Goal: Transaction & Acquisition: Purchase product/service

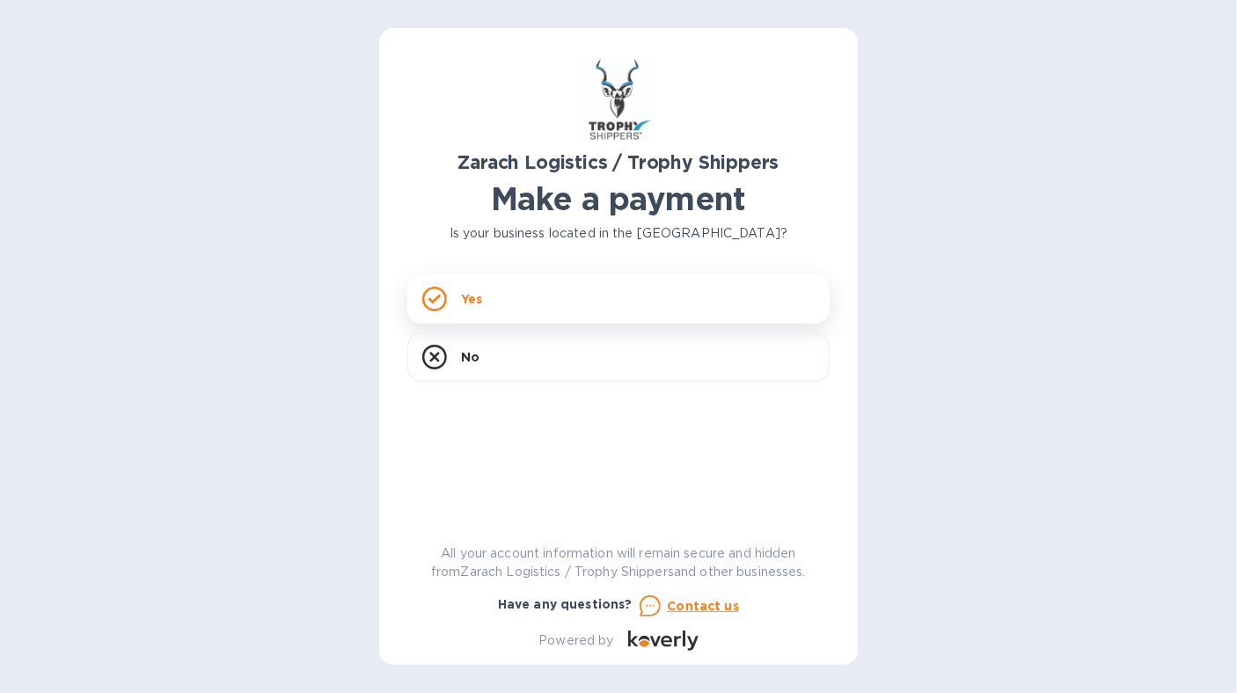
click at [436, 299] on icon at bounding box center [434, 300] width 12 height 10
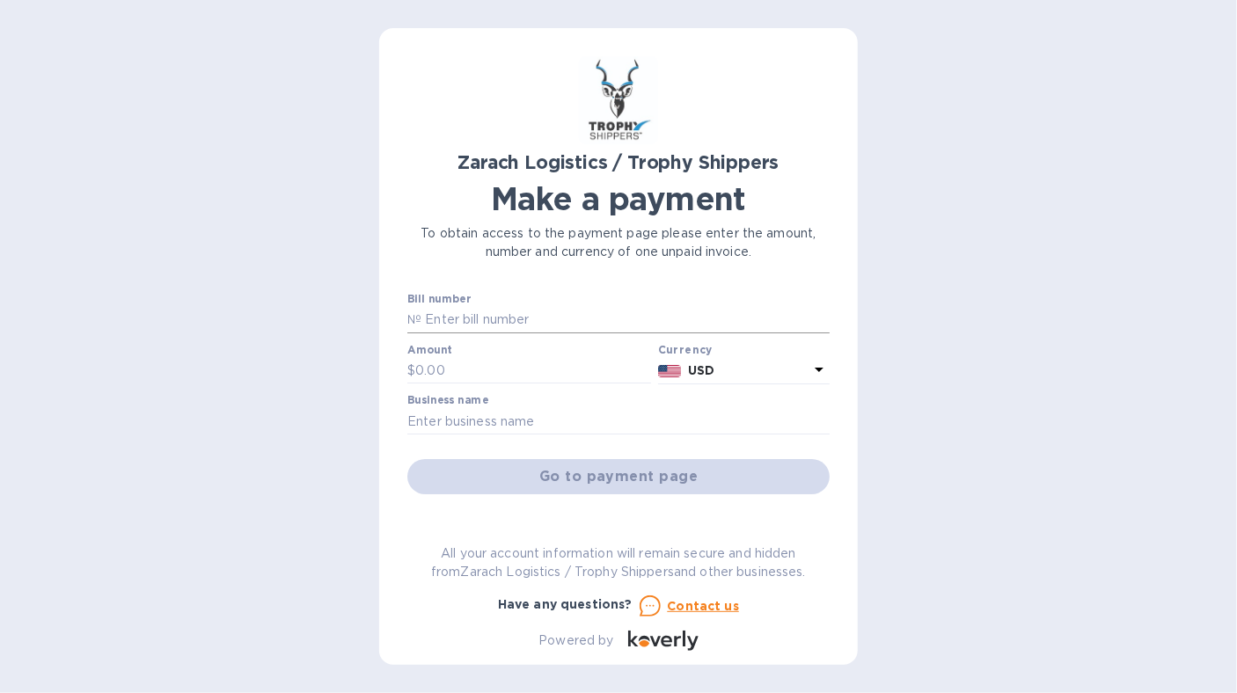
click at [466, 320] on input "text" at bounding box center [625, 320] width 408 height 26
type input "B00174326"
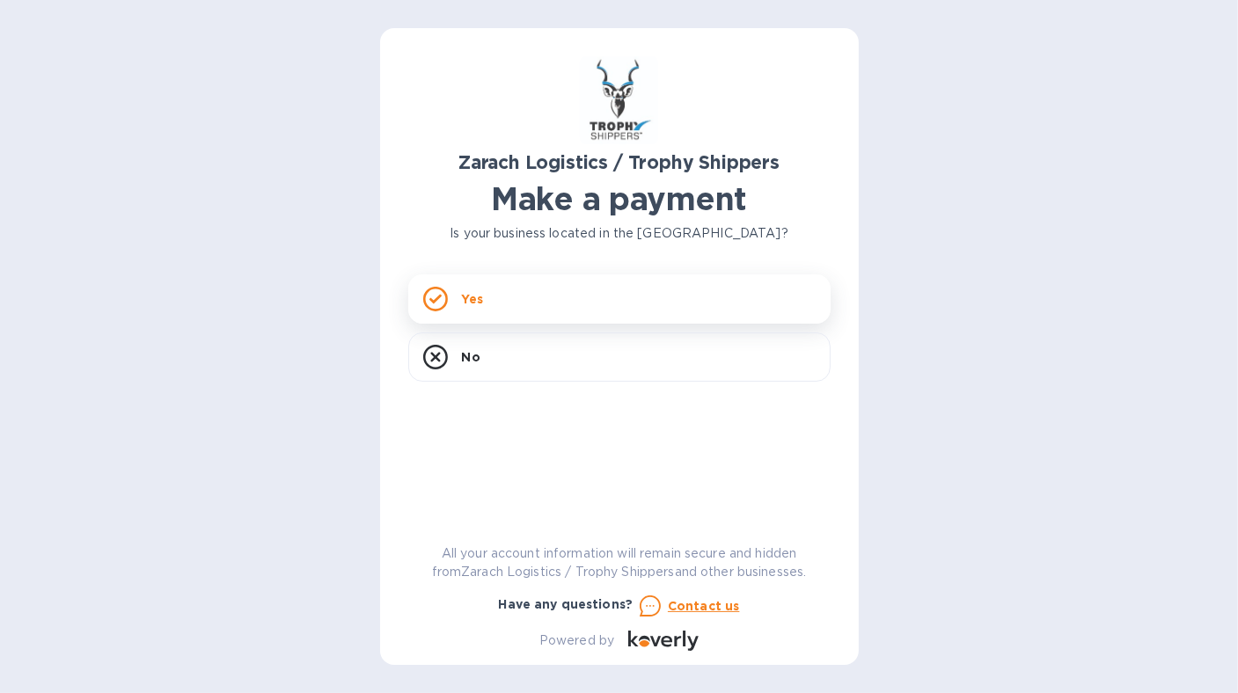
click at [435, 298] on icon at bounding box center [435, 299] width 25 height 25
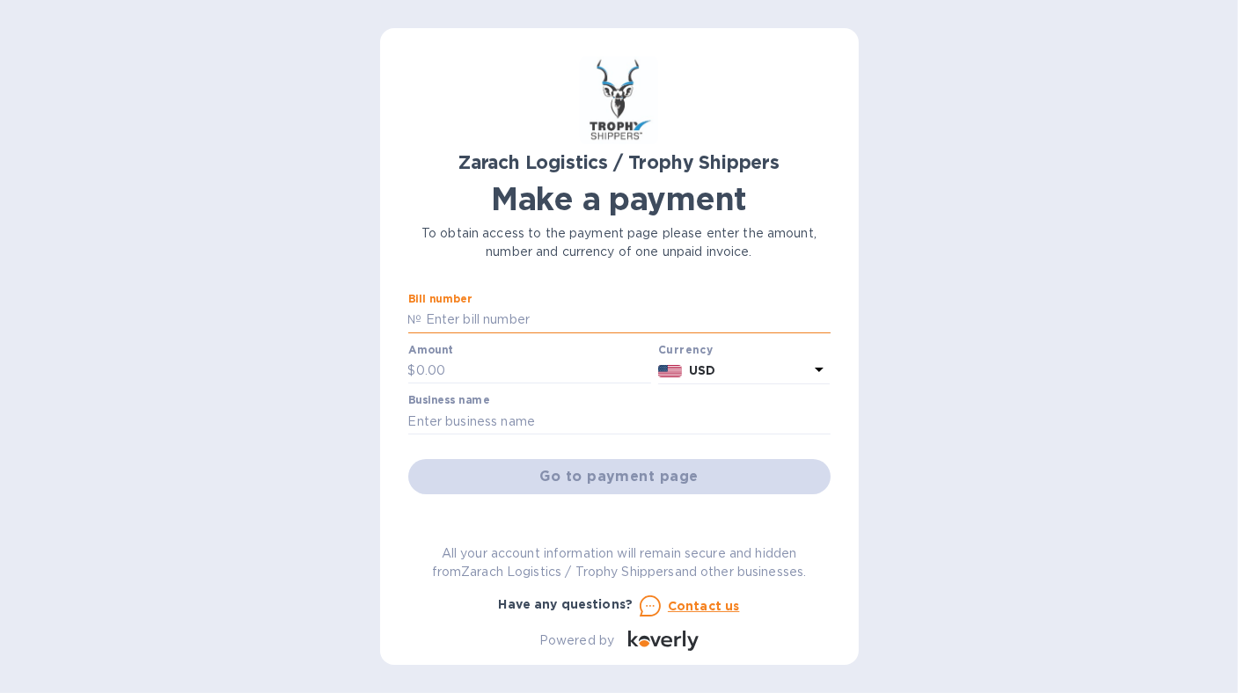
click at [435, 318] on input "text" at bounding box center [626, 320] width 408 height 26
type input "B00174326"
click at [447, 366] on input "text" at bounding box center [534, 371] width 236 height 26
type input "1,461.10"
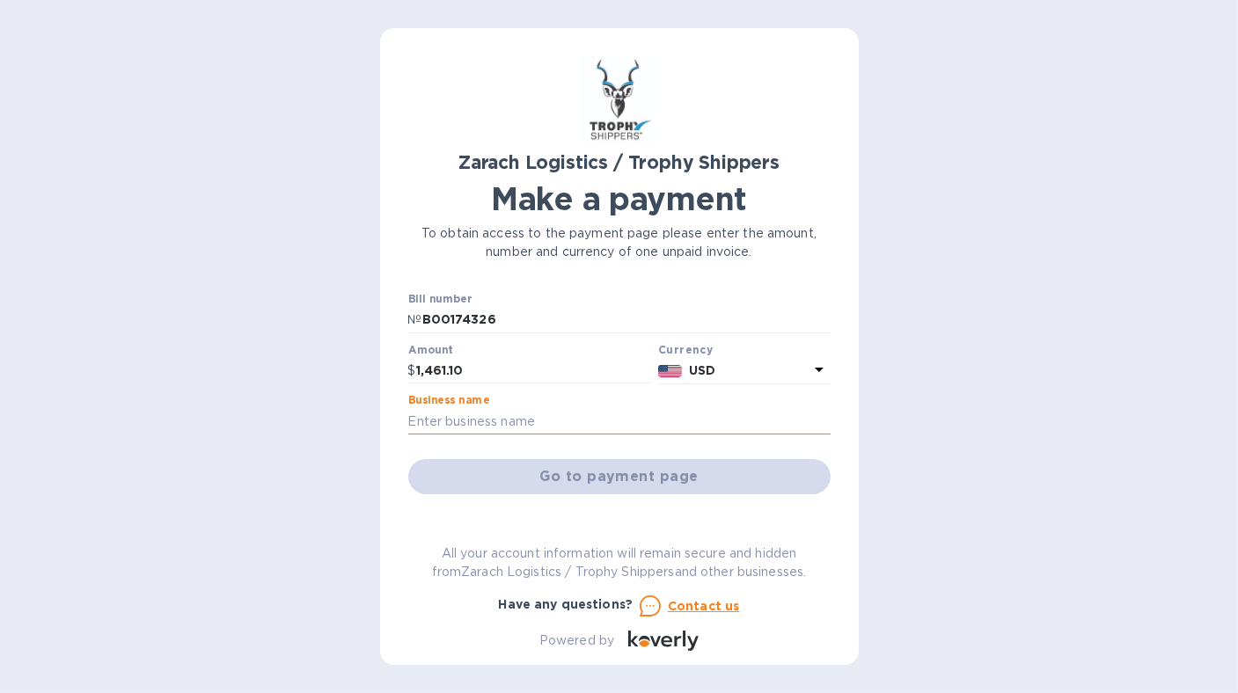
click at [457, 415] on input "text" at bounding box center [619, 421] width 422 height 26
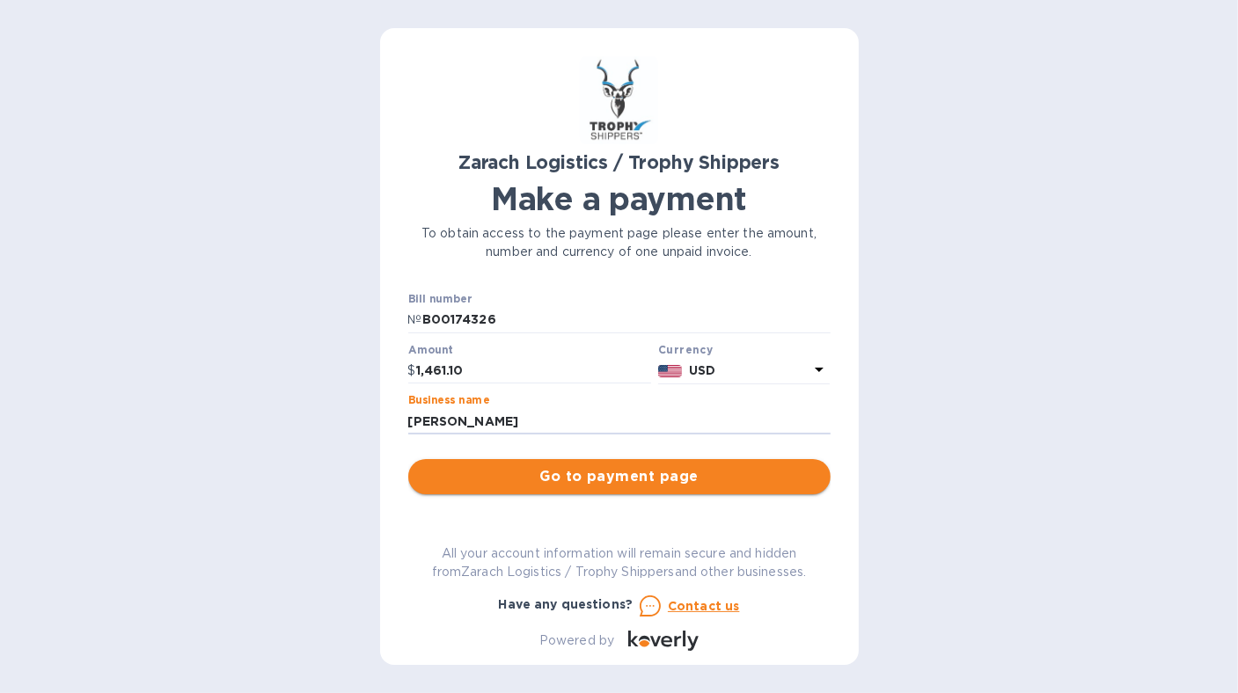
type input "william kreimeier"
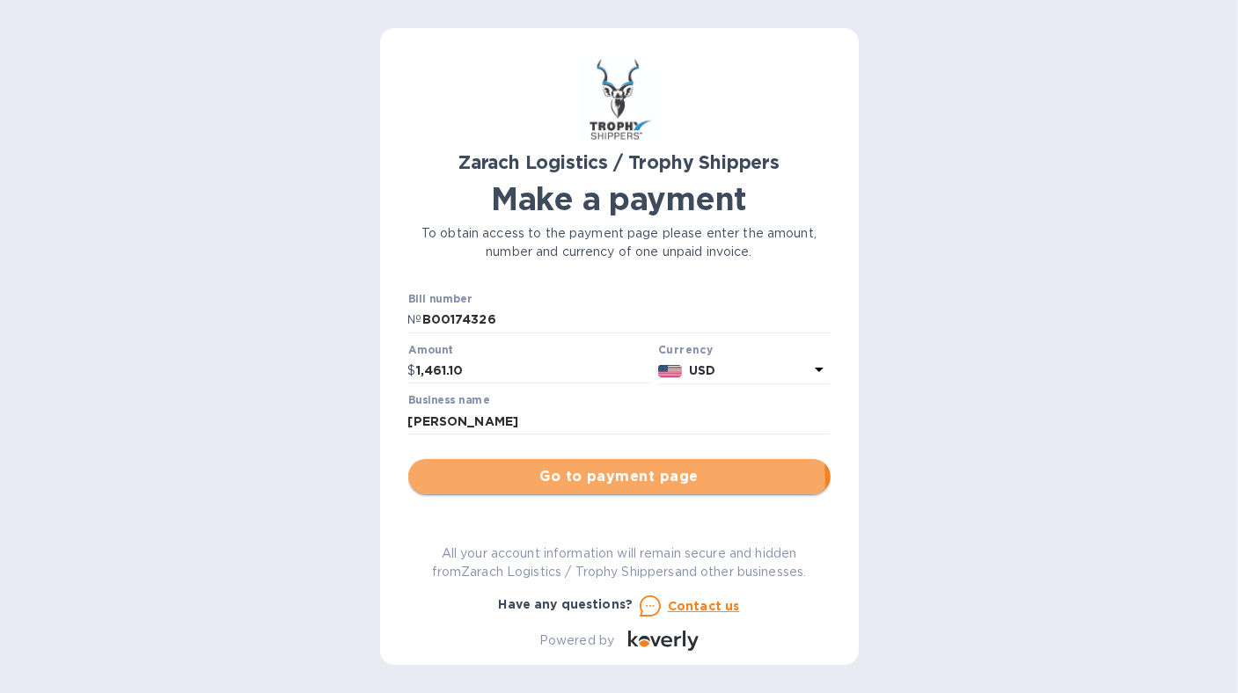
click at [579, 481] on span "Go to payment page" at bounding box center [619, 476] width 394 height 21
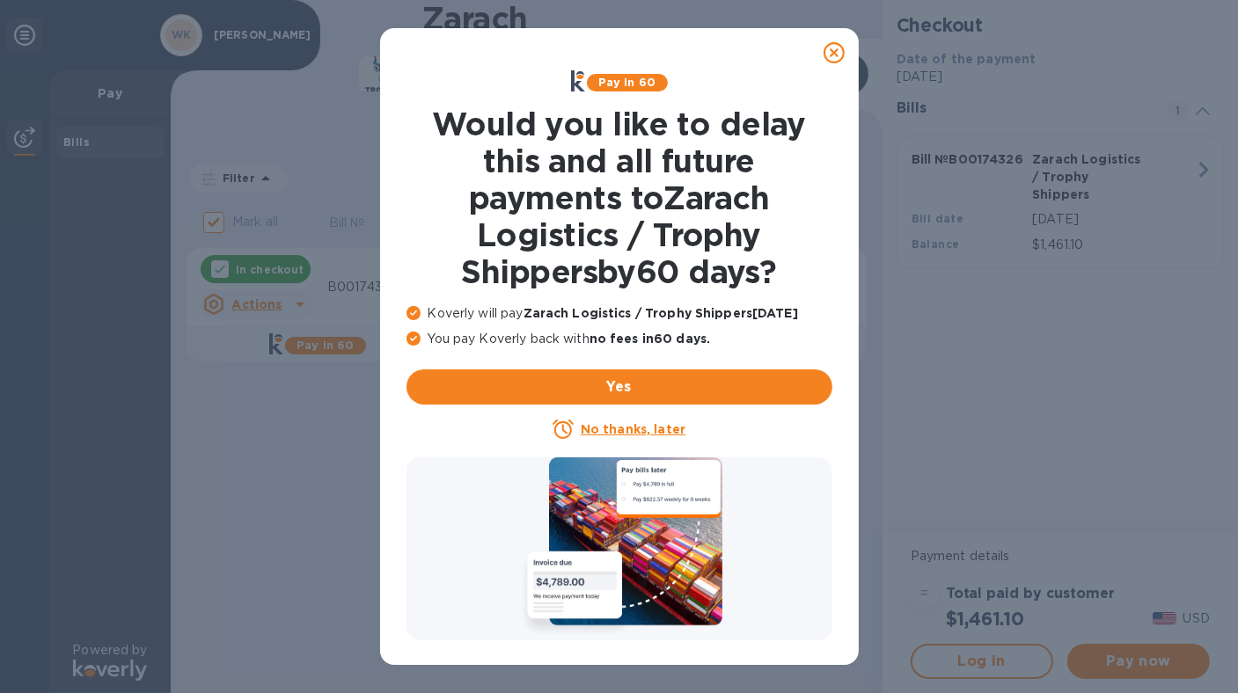
click at [619, 428] on u "No thanks, later" at bounding box center [633, 429] width 105 height 14
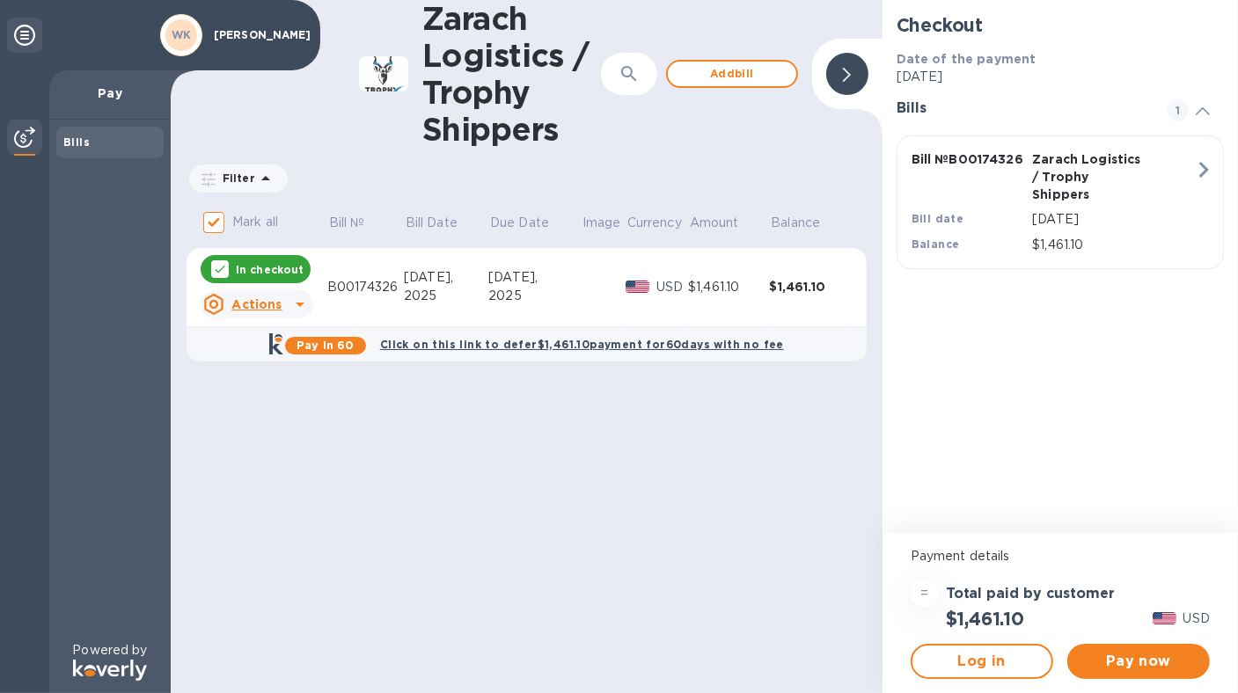
click at [299, 303] on icon at bounding box center [300, 305] width 9 height 4
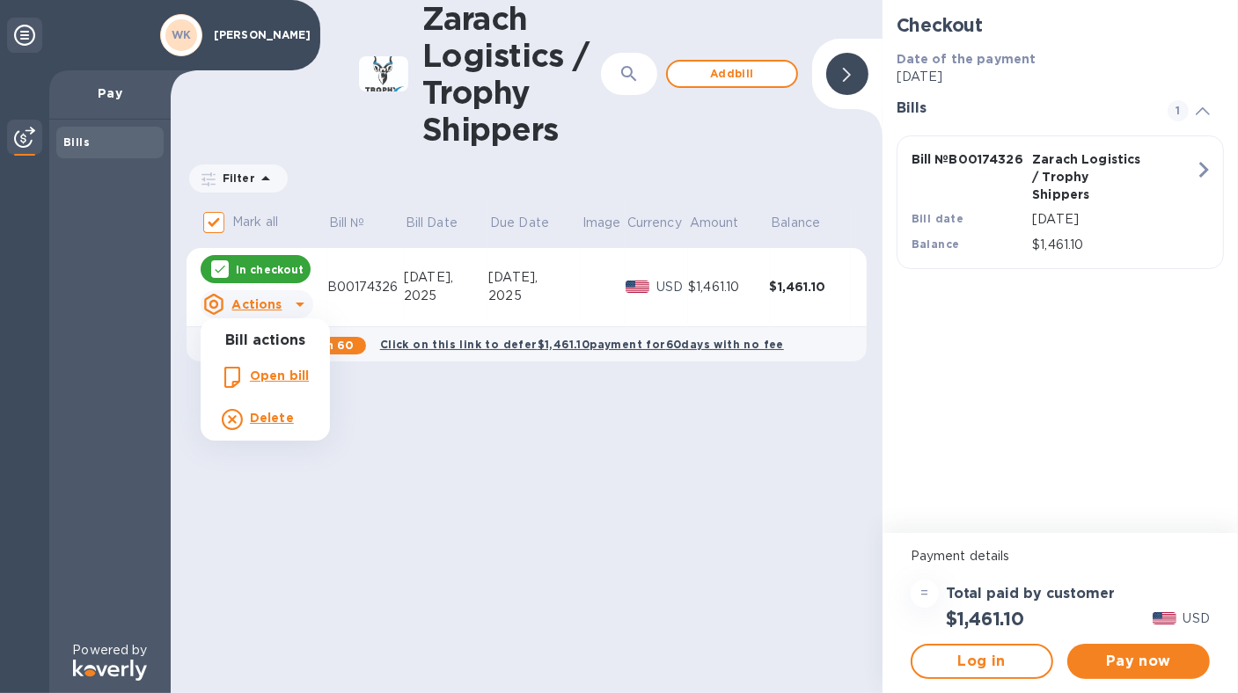
click at [718, 503] on div at bounding box center [619, 346] width 1238 height 693
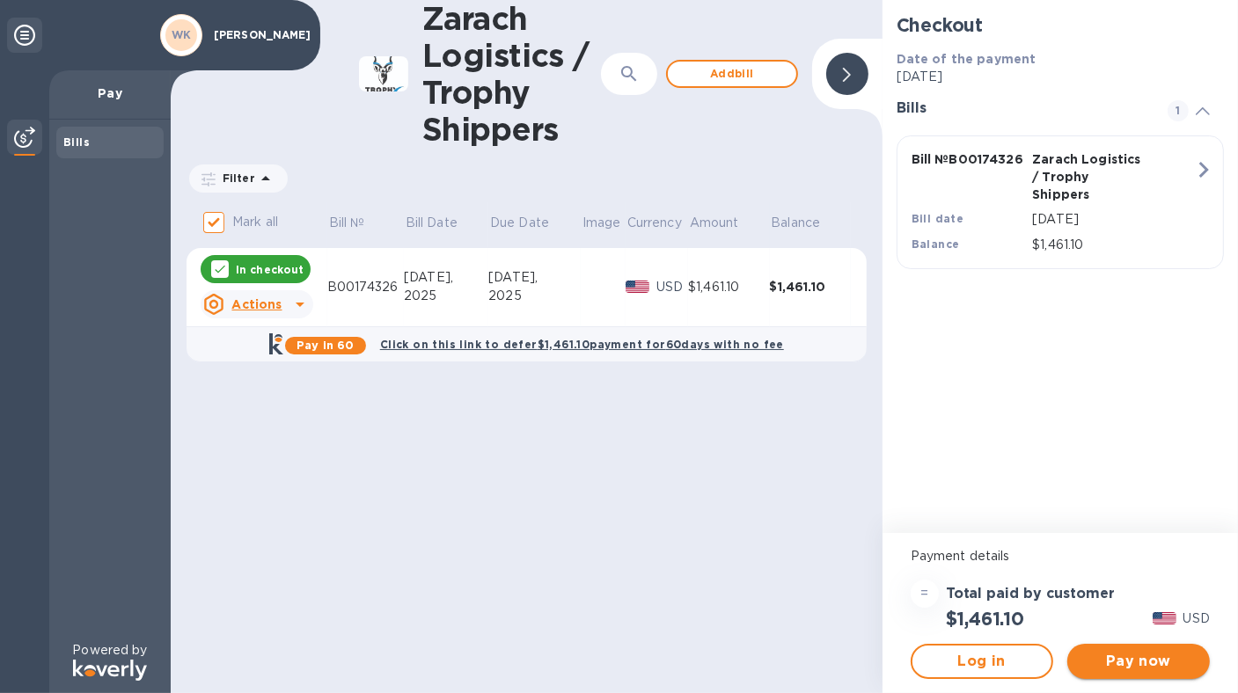
click at [1126, 654] on span "Pay now" at bounding box center [1138, 661] width 114 height 21
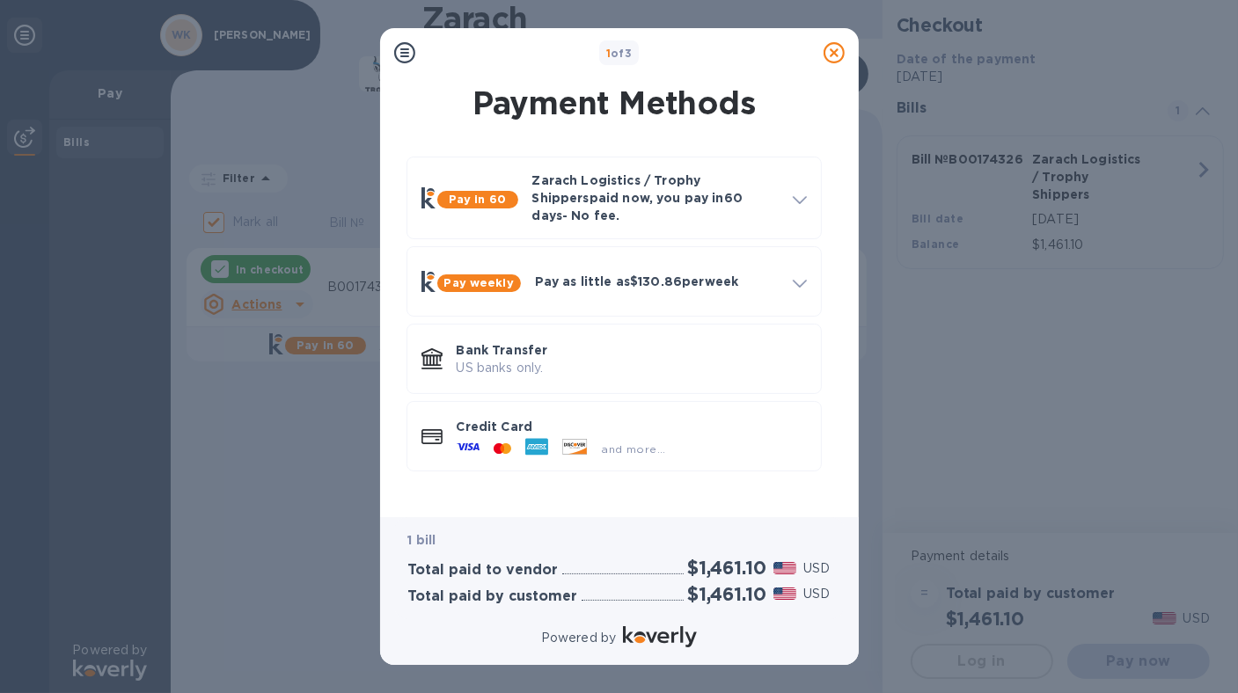
click at [469, 435] on icon at bounding box center [468, 446] width 23 height 23
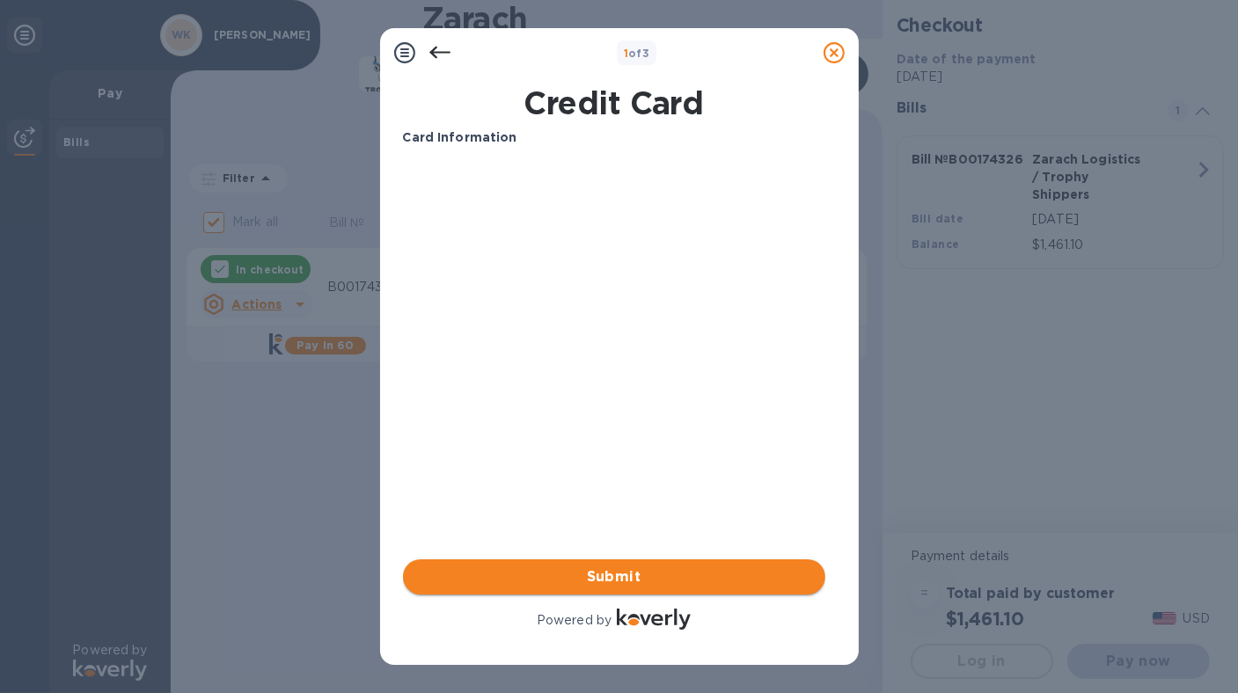
click at [629, 576] on span "Submit" at bounding box center [614, 576] width 394 height 21
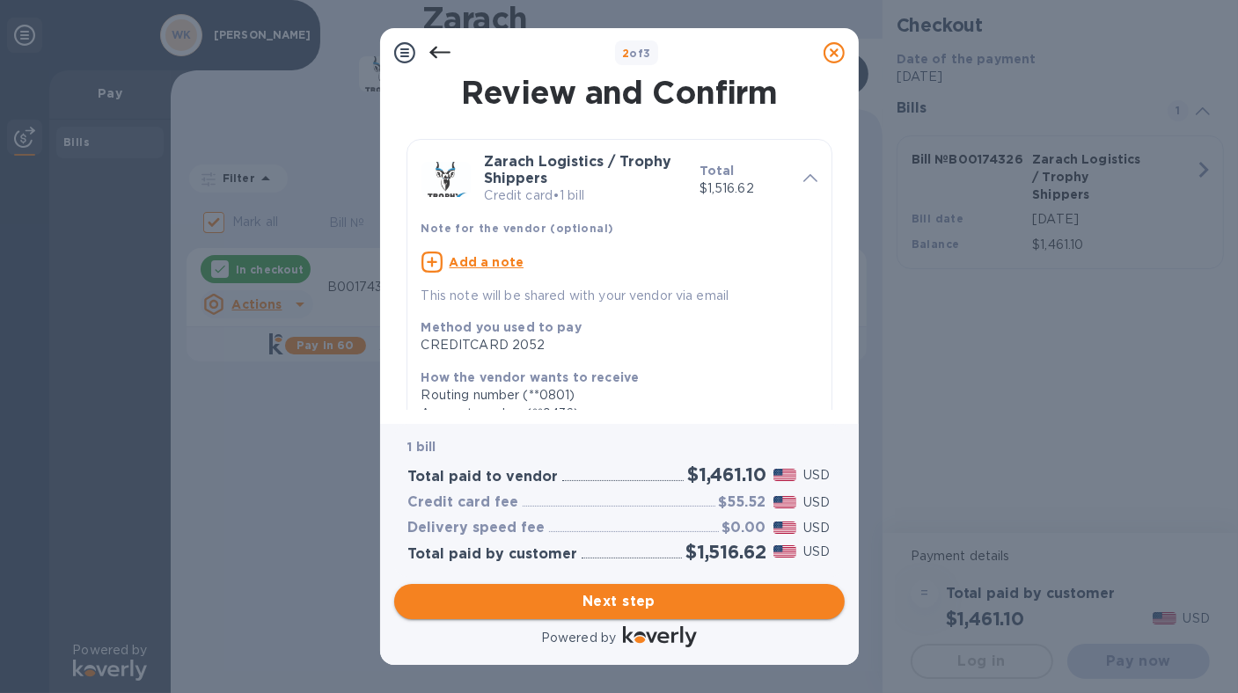
click at [632, 600] on span "Next step" at bounding box center [619, 601] width 422 height 21
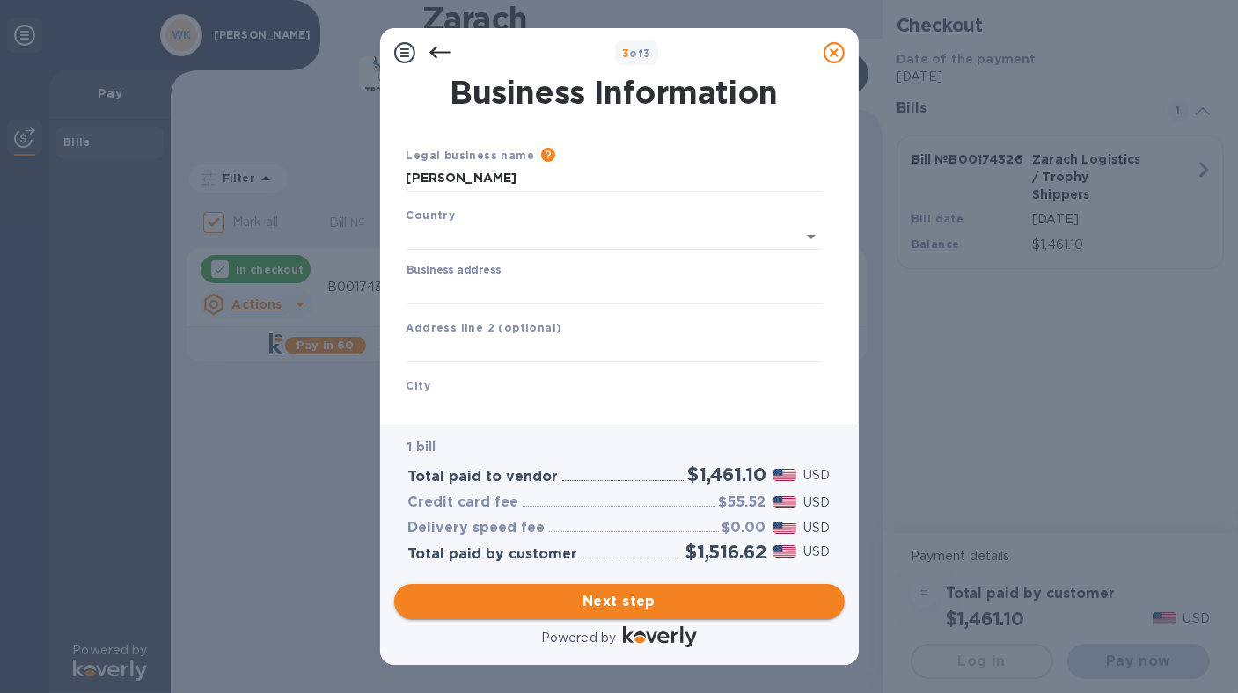
type input "United States"
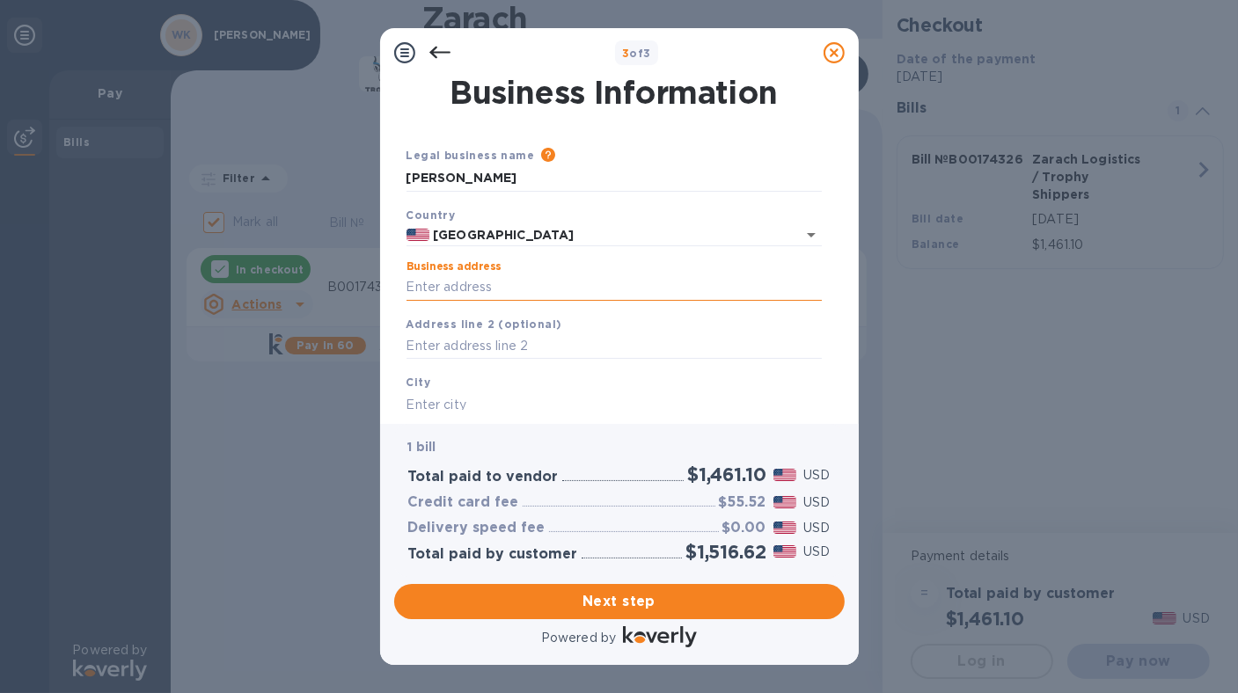
click at [456, 285] on input "Business address" at bounding box center [613, 287] width 415 height 26
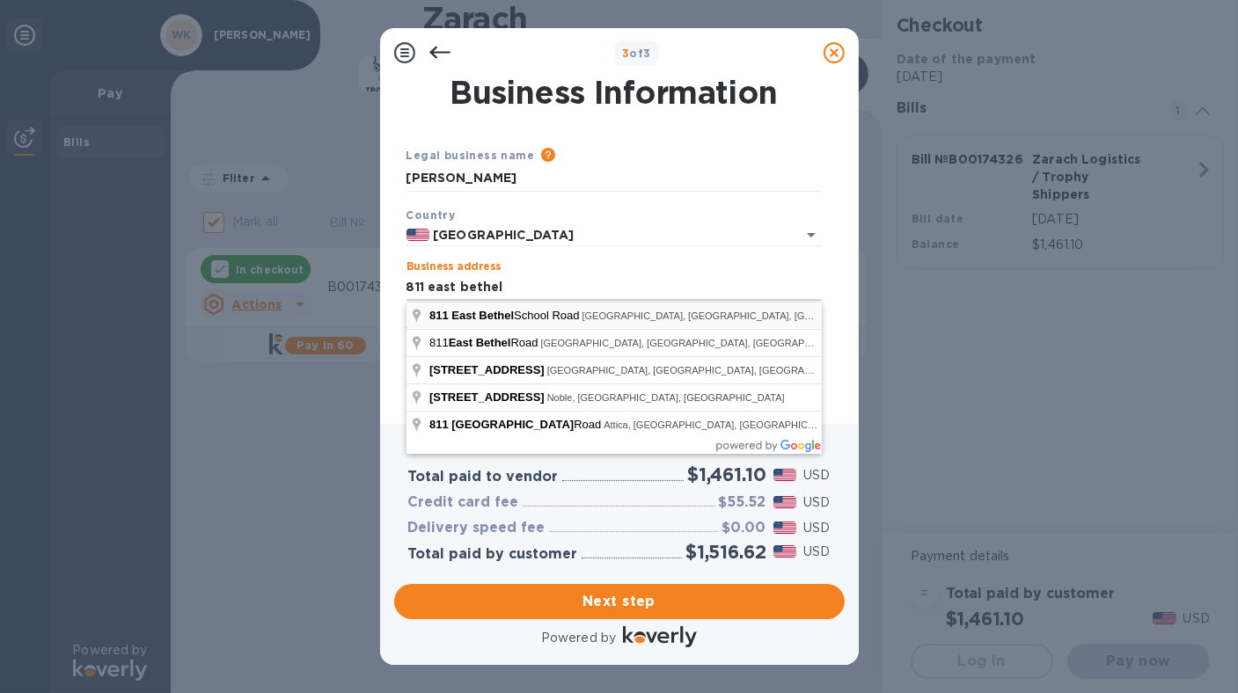
type input "811 East Bethel School Road"
type input "Coppell"
type input "TX"
type input "75019"
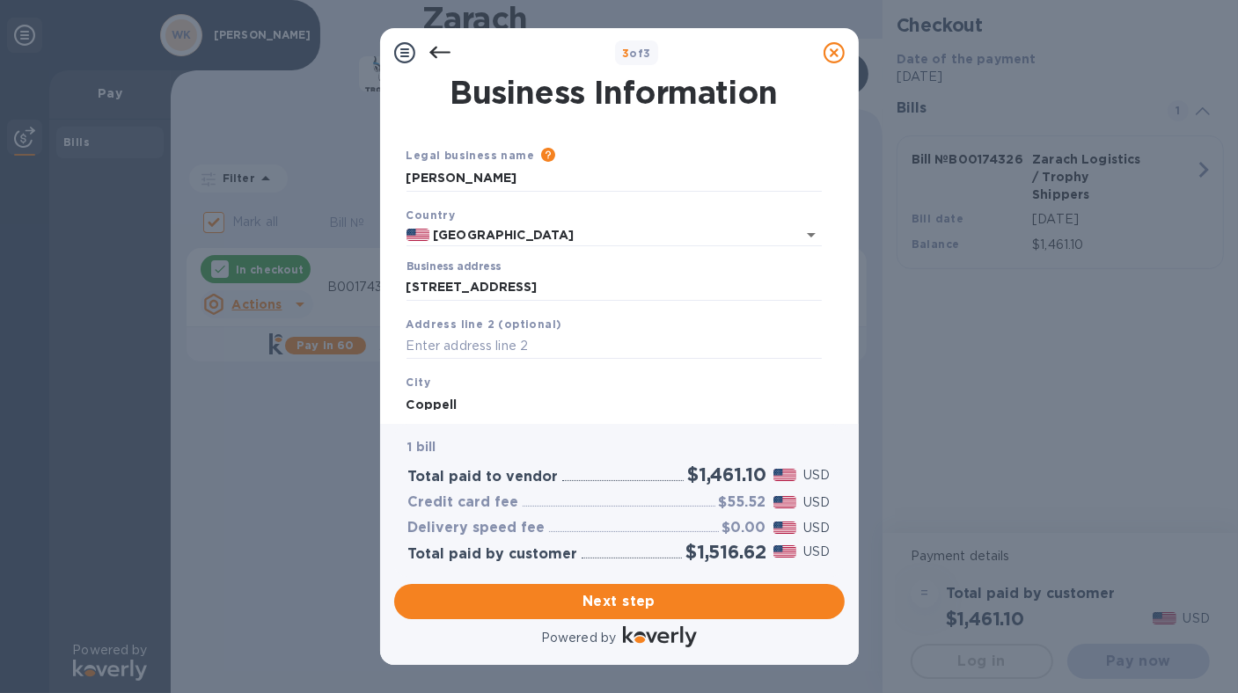
click at [475, 403] on input "Coppell" at bounding box center [613, 404] width 415 height 26
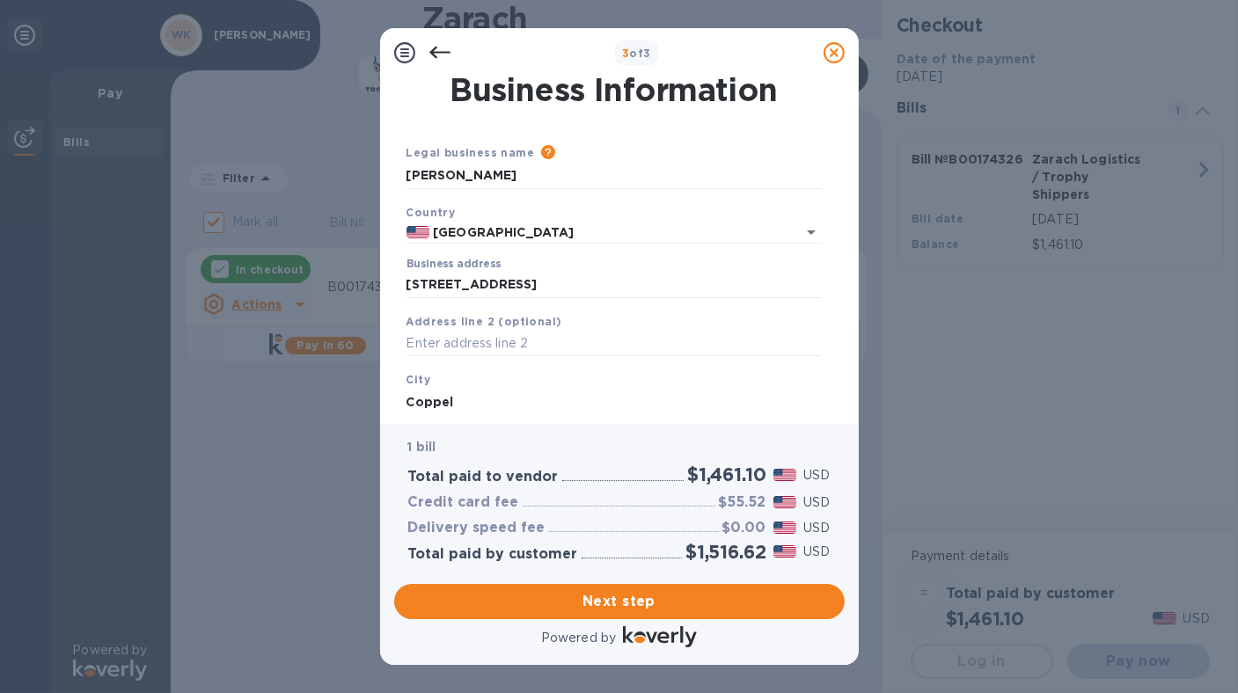
type input "Coppell"
click at [597, 599] on span "Next step" at bounding box center [619, 601] width 422 height 21
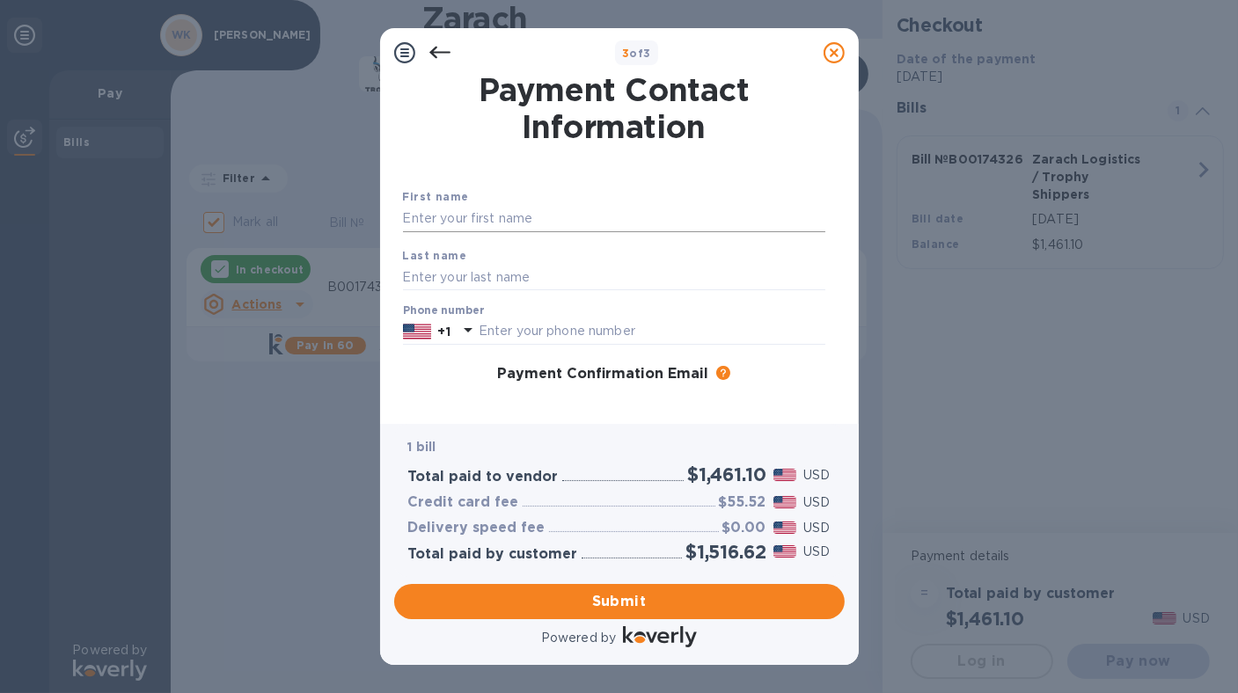
click at [426, 219] on input "text" at bounding box center [614, 219] width 422 height 26
type input "william"
click at [426, 273] on input "text" at bounding box center [614, 277] width 422 height 26
type input "kreimeier"
click at [420, 364] on div "Payment Confirmation Email The added email addresses will be used to send the p…" at bounding box center [614, 375] width 436 height 32
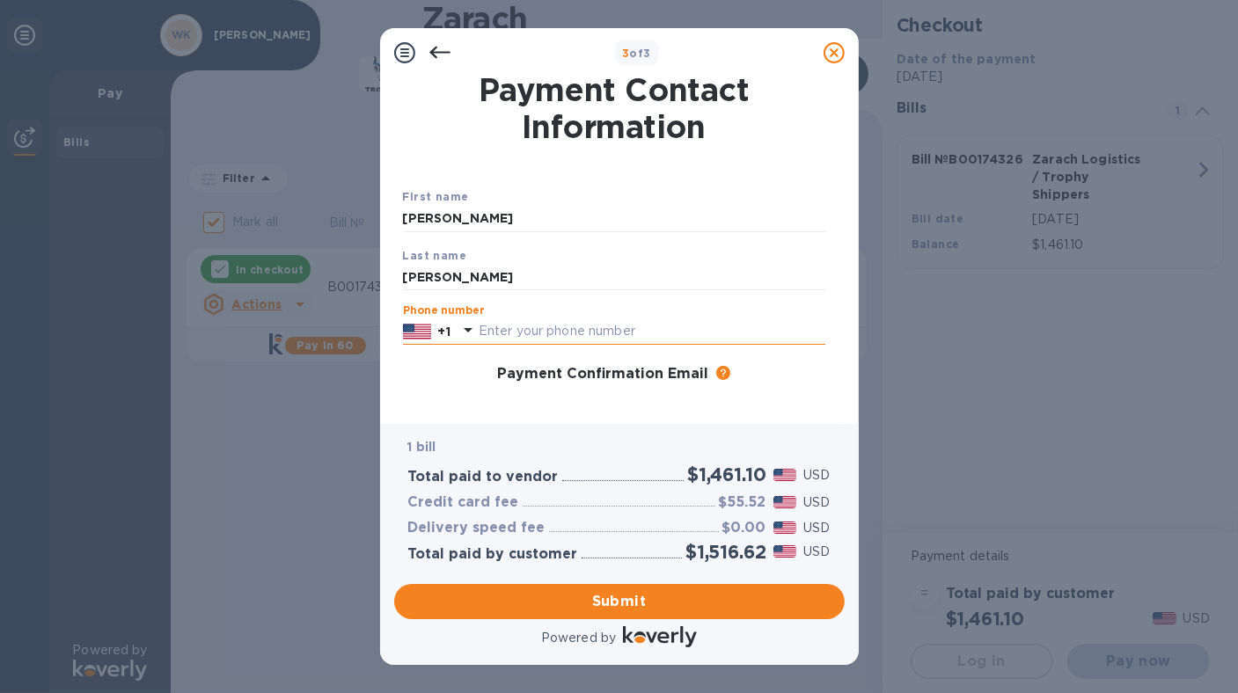
click at [493, 333] on input "text" at bounding box center [652, 331] width 347 height 26
type input "9726791853"
click at [462, 398] on div "Primary email" at bounding box center [614, 427] width 436 height 59
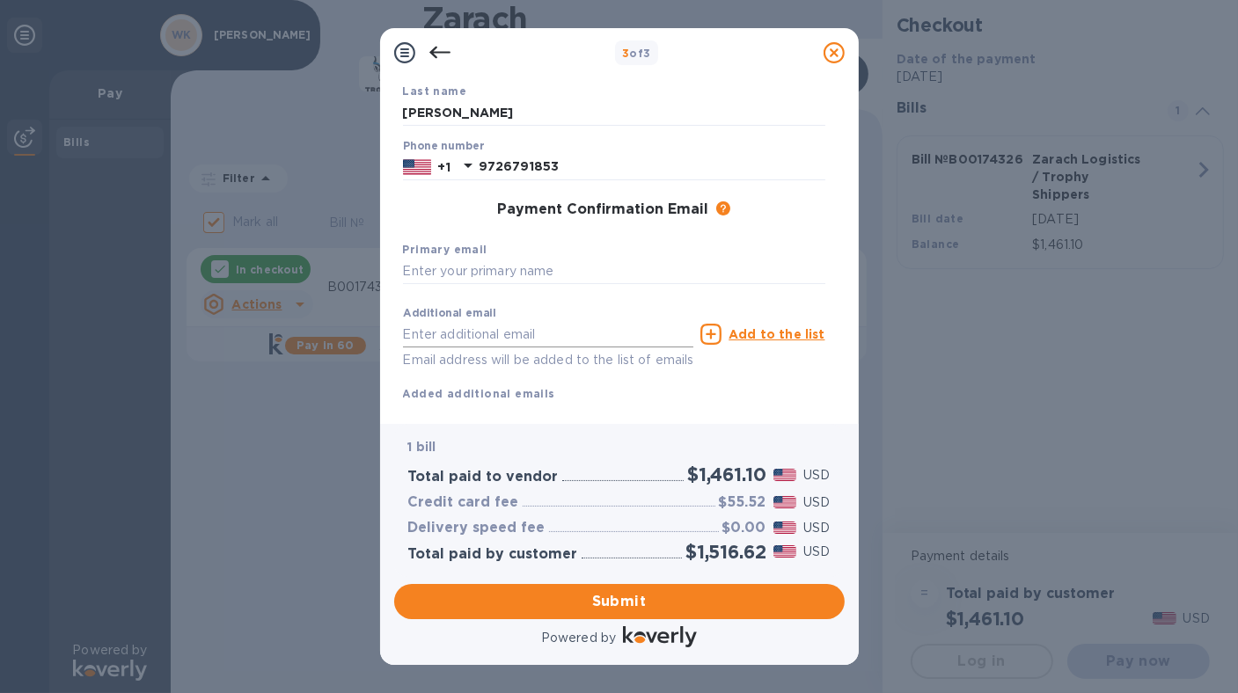
scroll to position [179, 0]
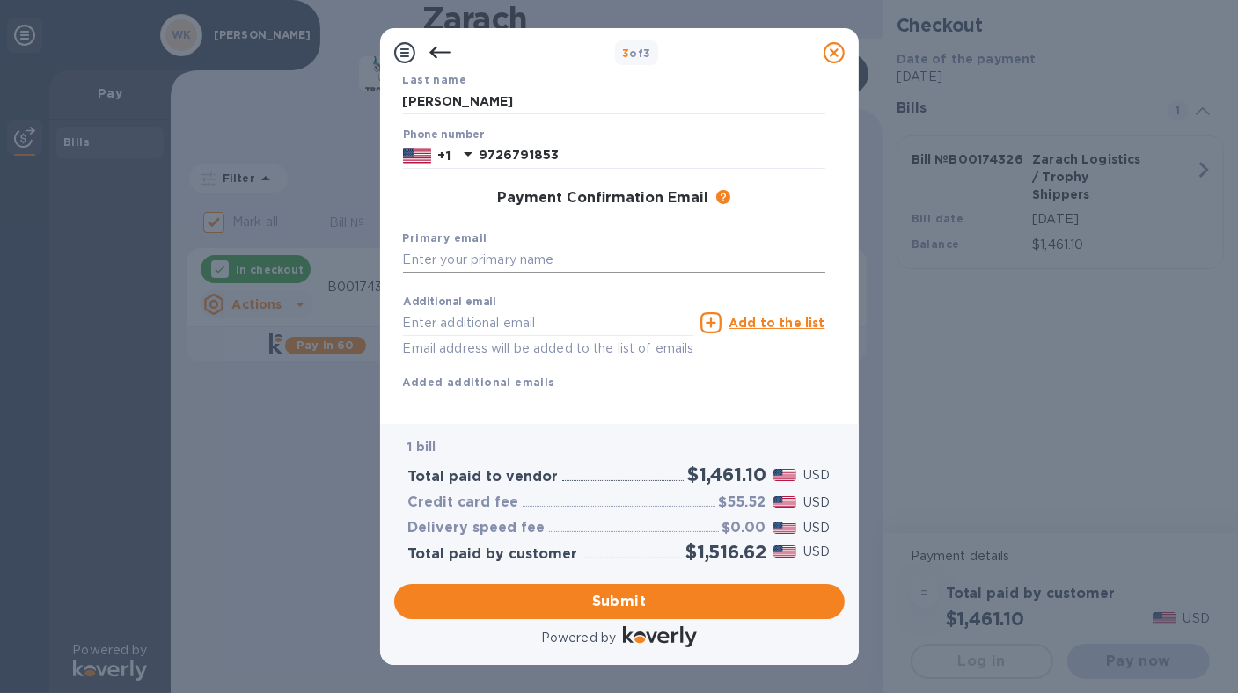
click at [447, 261] on input "text" at bounding box center [614, 260] width 422 height 26
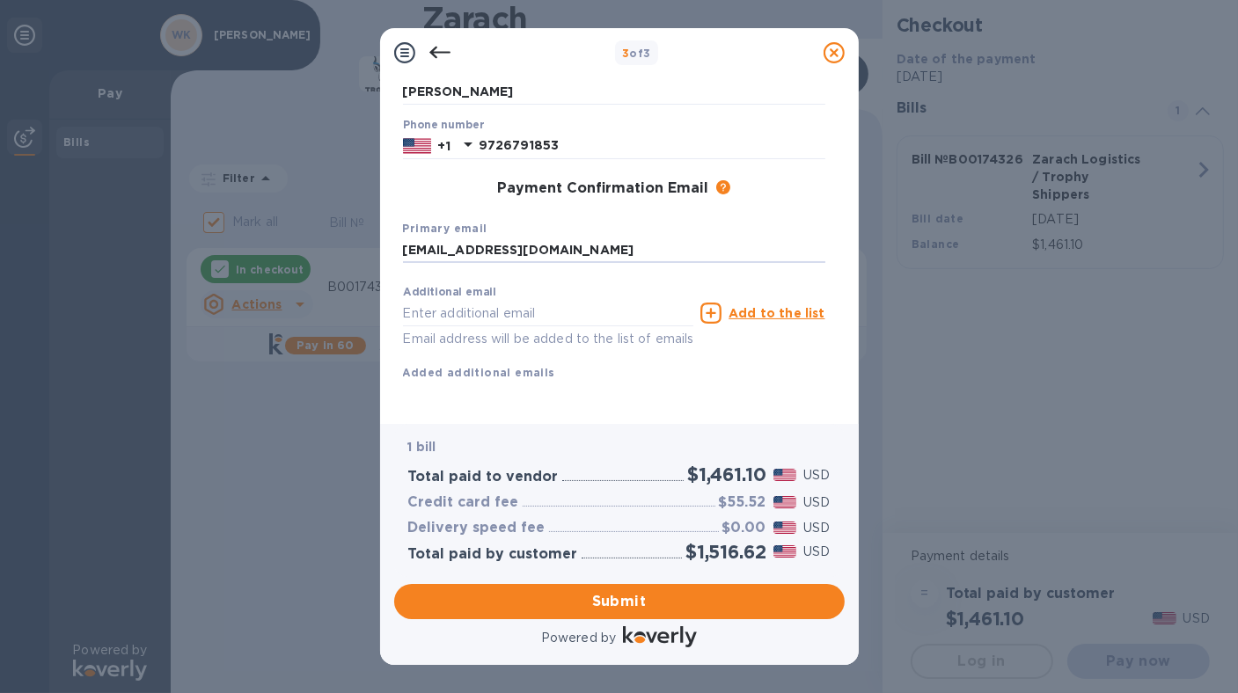
scroll to position [210, 0]
type input "wkreimeier@trophyenergyinc.com"
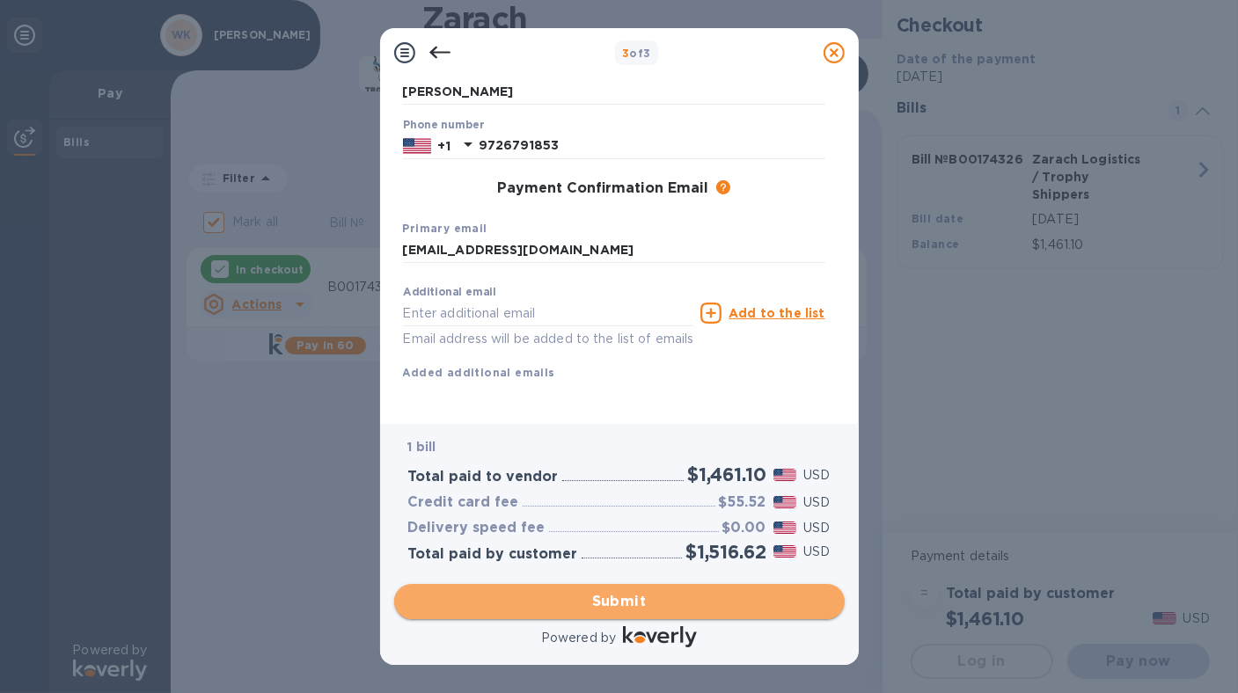
click at [609, 597] on span "Submit" at bounding box center [619, 601] width 422 height 21
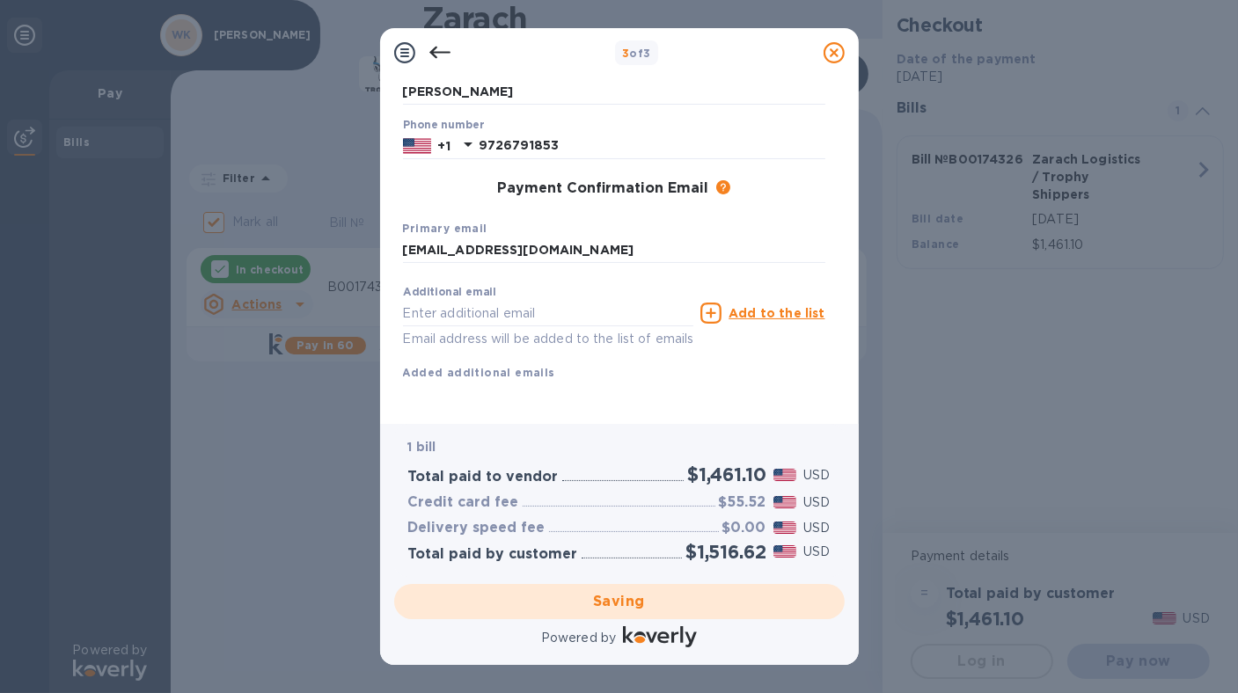
checkbox input "false"
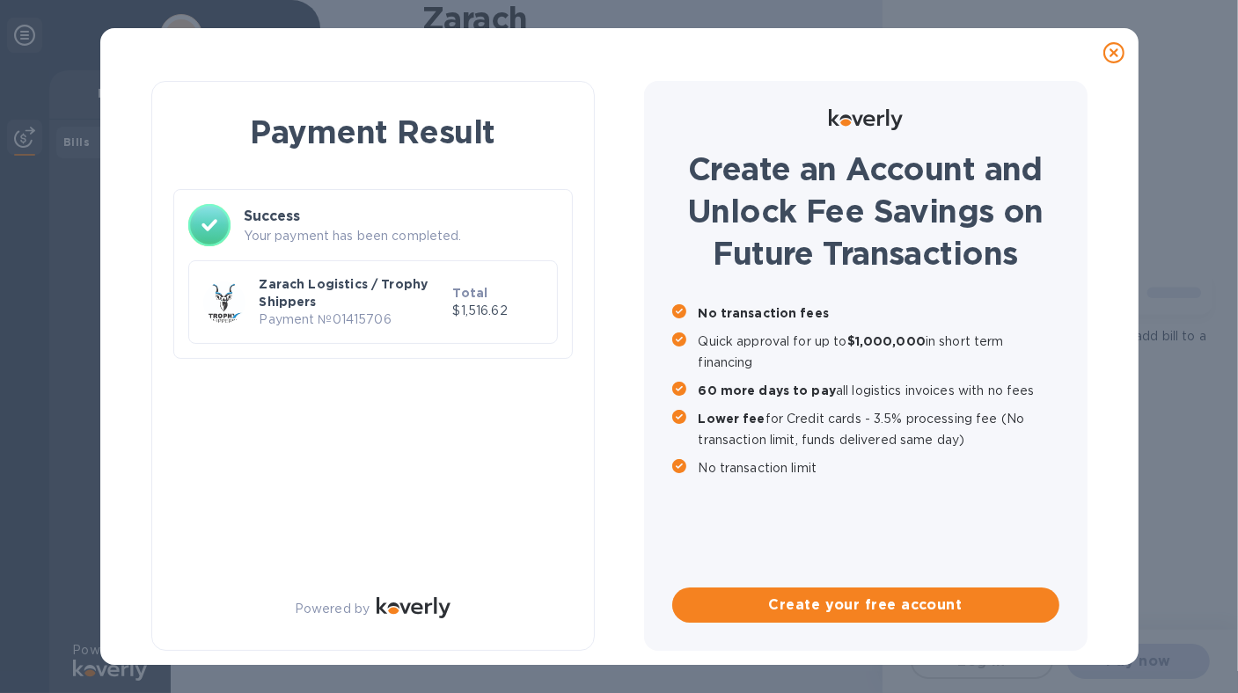
scroll to position [0, 0]
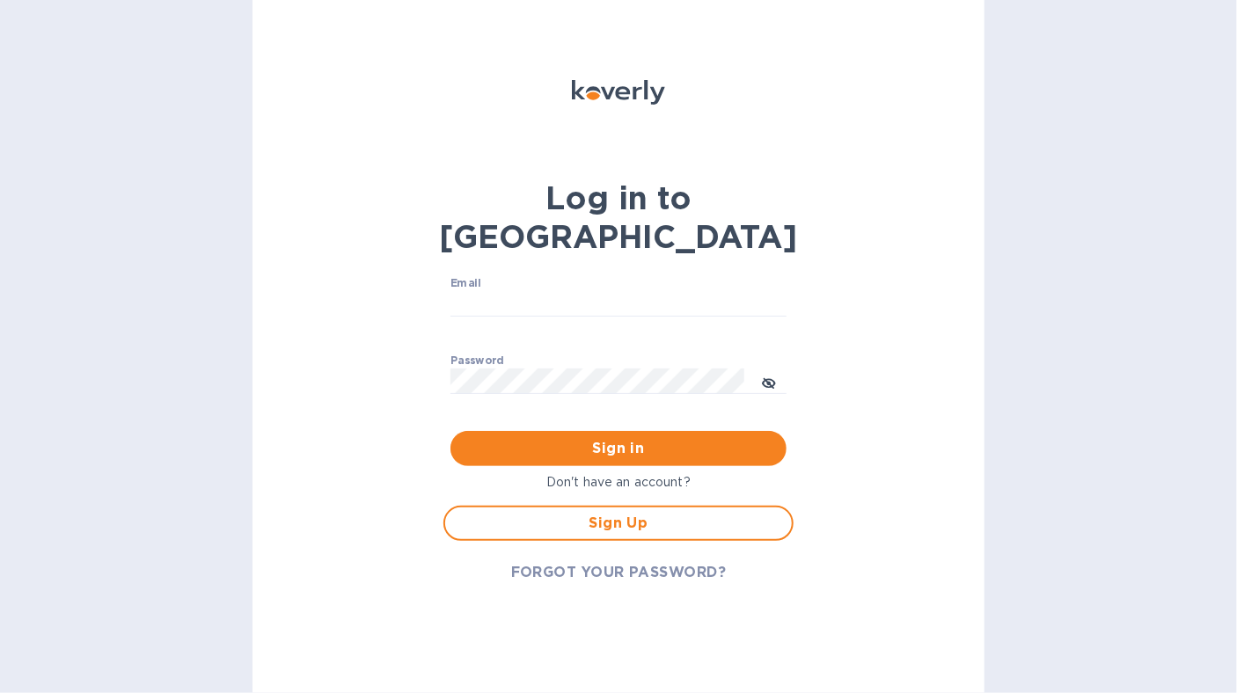
click at [489, 277] on div "Email ​" at bounding box center [618, 308] width 336 height 63
click at [462, 278] on label "Email" at bounding box center [465, 283] width 31 height 11
click at [462, 291] on input "Email" at bounding box center [618, 304] width 336 height 26
type input "[EMAIL_ADDRESS][DOMAIN_NAME]"
